Goal: Transaction & Acquisition: Purchase product/service

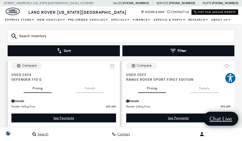
scroll to position [1321, 0]
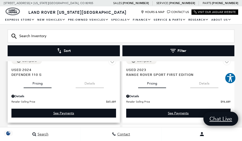
click at [18, 94] on div "Details" at bounding box center [63, 96] width 105 height 5
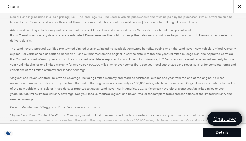
scroll to position [102, 0]
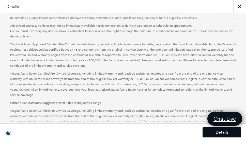
click at [222, 130] on link "Details" at bounding box center [222, 132] width 38 height 10
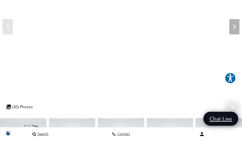
scroll to position [40, 0]
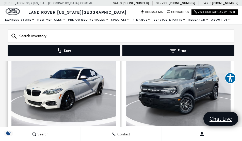
scroll to position [1575, 0]
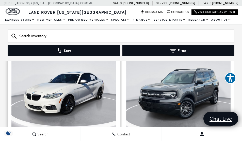
click at [87, 78] on img "1 / 2" at bounding box center [63, 91] width 105 height 79
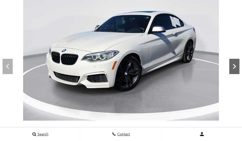
click at [234, 65] on icon at bounding box center [234, 66] width 3 height 5
click at [234, 64] on icon "Next" at bounding box center [234, 66] width 3 height 5
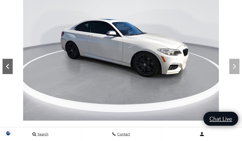
click at [5, 63] on icon "Previous" at bounding box center [8, 66] width 10 height 10
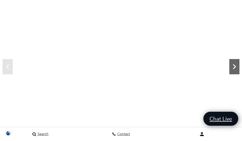
click at [234, 63] on icon "Next" at bounding box center [234, 66] width 10 height 10
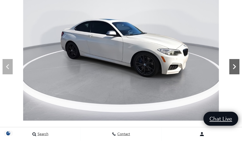
click at [235, 62] on icon "Next" at bounding box center [234, 66] width 10 height 10
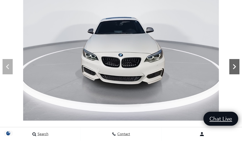
click at [235, 65] on icon "Next" at bounding box center [234, 66] width 3 height 5
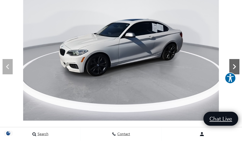
click at [234, 64] on icon "Next" at bounding box center [234, 66] width 3 height 5
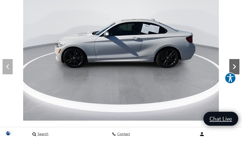
click at [234, 64] on icon "Next" at bounding box center [234, 66] width 10 height 10
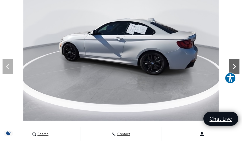
click at [234, 63] on icon "Next" at bounding box center [234, 66] width 10 height 10
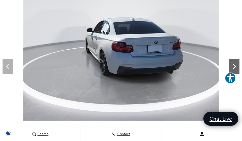
click at [234, 61] on div "Next" at bounding box center [234, 66] width 10 height 15
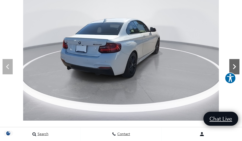
click at [235, 60] on div "Next" at bounding box center [234, 66] width 10 height 15
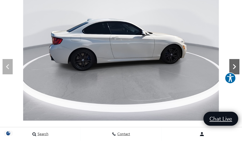
click at [234, 60] on div "Next" at bounding box center [234, 66] width 10 height 15
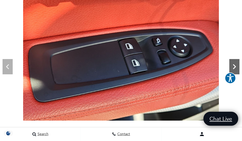
click at [233, 64] on icon "Next" at bounding box center [234, 66] width 10 height 10
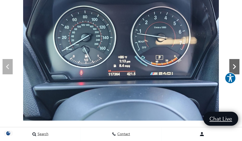
click at [232, 65] on icon "Next" at bounding box center [234, 66] width 10 height 10
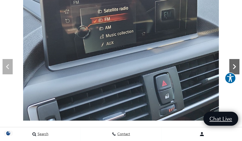
click at [232, 64] on icon "Next" at bounding box center [234, 66] width 10 height 10
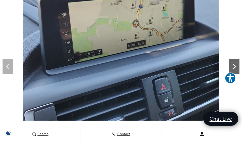
click at [232, 63] on icon "Next" at bounding box center [234, 66] width 10 height 10
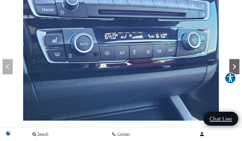
click at [233, 62] on icon "Next" at bounding box center [234, 66] width 10 height 10
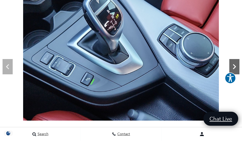
click at [236, 61] on div "Next" at bounding box center [234, 66] width 10 height 15
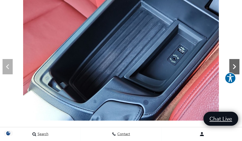
click at [236, 61] on div "Next" at bounding box center [234, 66] width 10 height 15
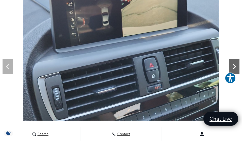
click at [236, 61] on div "Next" at bounding box center [234, 66] width 10 height 15
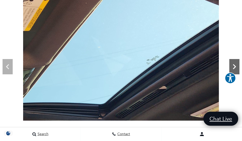
click at [236, 61] on div "Next" at bounding box center [234, 66] width 10 height 15
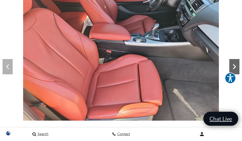
click at [233, 68] on icon "Next" at bounding box center [234, 66] width 3 height 5
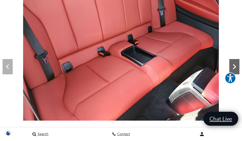
click at [236, 65] on icon "Next" at bounding box center [234, 66] width 10 height 10
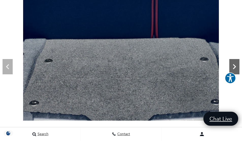
click at [236, 65] on icon "Next" at bounding box center [234, 66] width 10 height 10
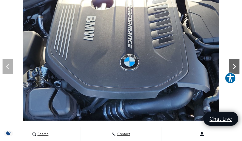
click at [236, 65] on icon "Next" at bounding box center [234, 66] width 10 height 10
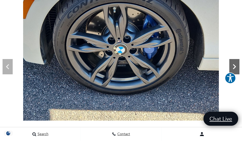
click at [236, 65] on icon "Next" at bounding box center [234, 66] width 10 height 10
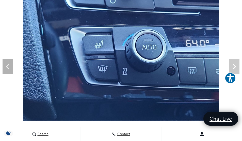
click at [236, 65] on img at bounding box center [121, 47] width 242 height 147
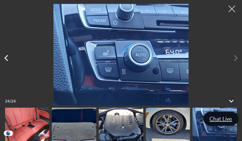
click at [232, 8] on div at bounding box center [231, 8] width 13 height 13
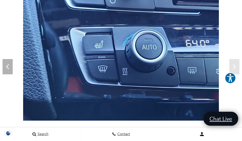
click at [232, 8] on img at bounding box center [121, 47] width 242 height 147
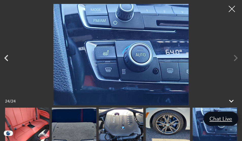
click at [163, 127] on img at bounding box center [168, 123] width 44 height 33
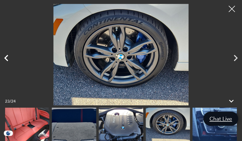
click at [6, 55] on icon "Previous" at bounding box center [6, 58] width 13 height 13
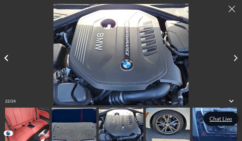
click at [6, 55] on icon "Previous" at bounding box center [6, 58] width 13 height 13
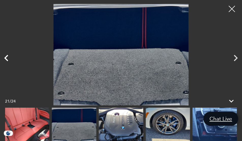
click at [6, 55] on icon "Previous" at bounding box center [6, 58] width 13 height 13
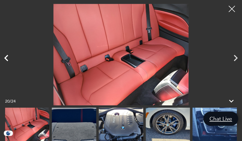
click at [6, 55] on icon "Previous" at bounding box center [6, 58] width 13 height 13
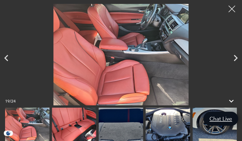
click at [234, 6] on div at bounding box center [231, 8] width 13 height 13
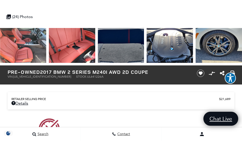
scroll to position [203, 0]
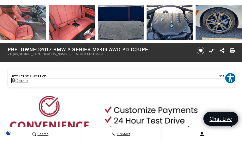
click at [22, 81] on link "Details - about pricing for: Pre-Owned 2017 BMW 2 Series M240i AWD 2D Coupe" at bounding box center [120, 80] width 219 height 5
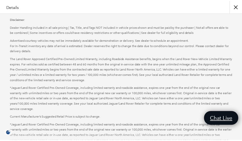
scroll to position [0, 0]
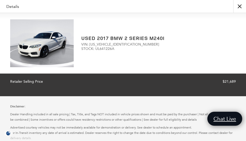
click at [9, 8] on div "Details" at bounding box center [123, 6] width 246 height 13
click at [242, 6] on button "close" at bounding box center [239, 6] width 13 height 13
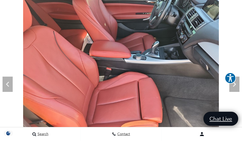
scroll to position [30, 0]
